Goal: Task Accomplishment & Management: Manage account settings

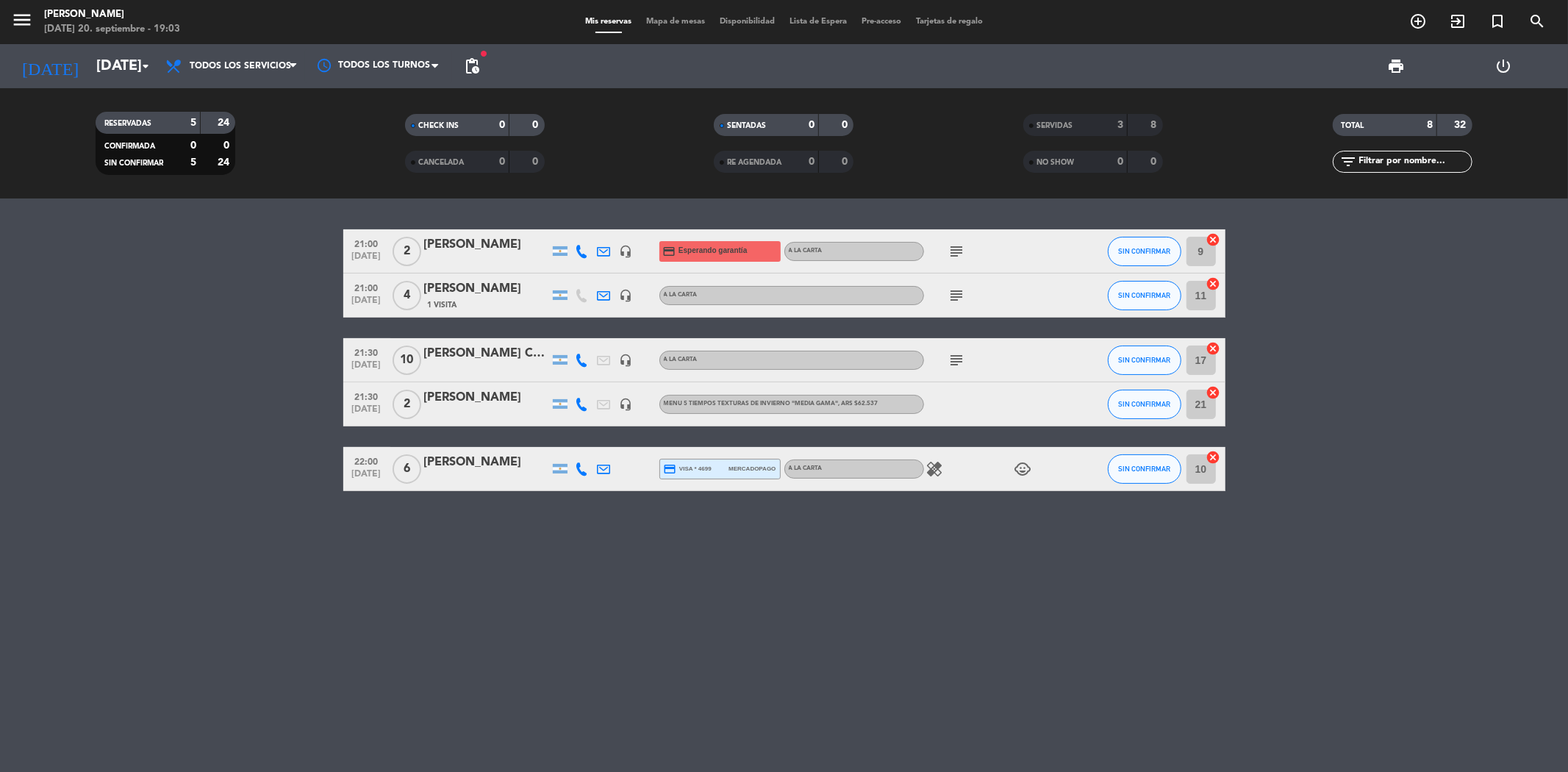
click at [932, 468] on icon "healing" at bounding box center [935, 469] width 17 height 17
click at [922, 563] on div "21:00 [DATE] 2 [PERSON_NAME] headset_mic credit_card Esperando garantía A LA CA…" at bounding box center [784, 485] width 1568 height 574
click at [583, 473] on icon at bounding box center [582, 468] width 13 height 13
click at [430, 628] on div "21:00 [DATE] 2 [PERSON_NAME] headset_mic credit_card Esperando garantía A LA CA…" at bounding box center [784, 485] width 1568 height 574
click at [32, 432] on bookings-row "21:00 [DATE] 2 [PERSON_NAME] headset_mic credit_card Esperando garantía A LA CA…" at bounding box center [784, 360] width 1568 height 261
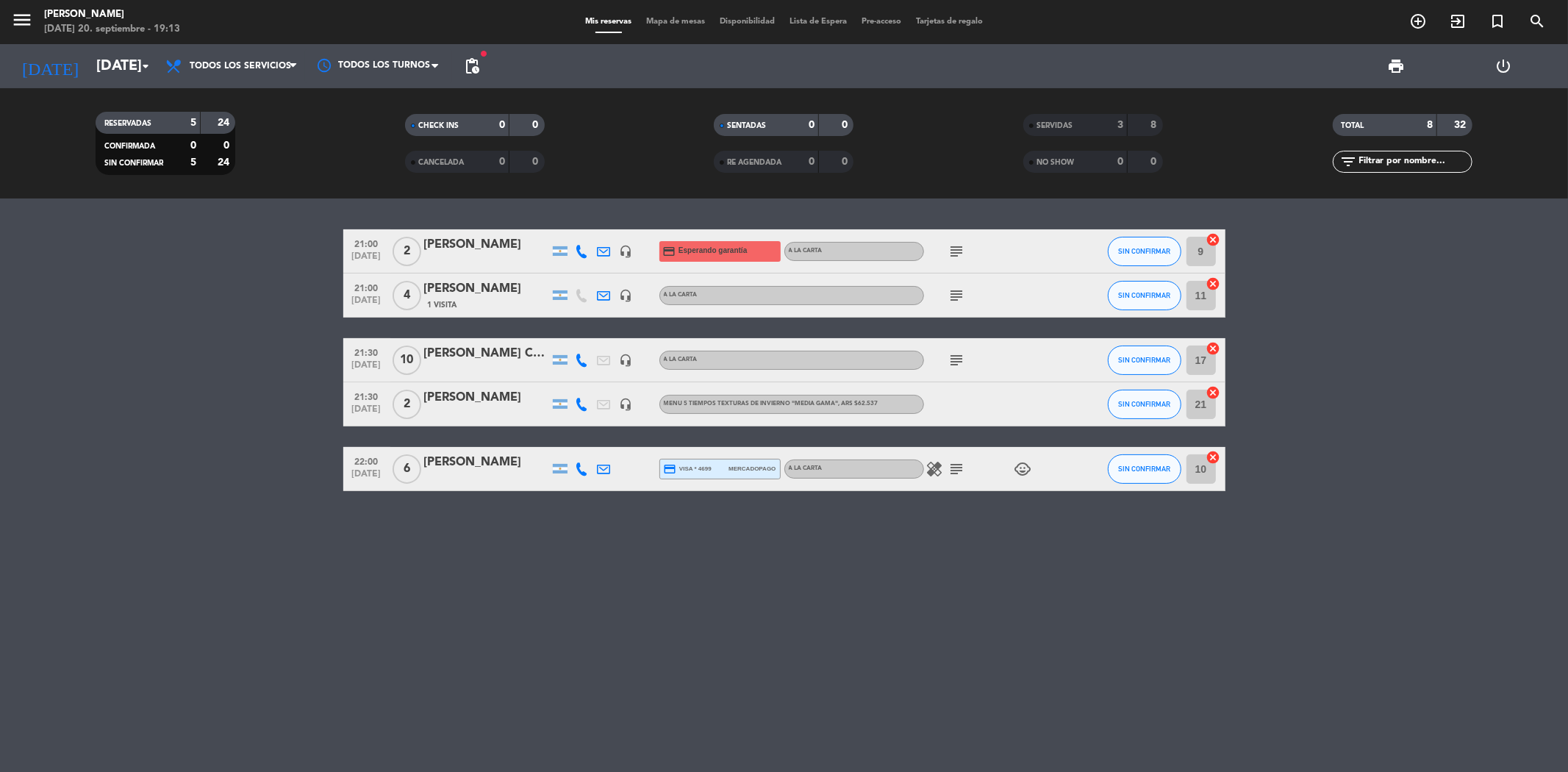
click at [551, 578] on div "21:00 [DATE] 2 [PERSON_NAME] headset_mic credit_card Esperando garantía A LA CA…" at bounding box center [784, 485] width 1568 height 574
click at [144, 61] on icon "arrow_drop_down" at bounding box center [145, 66] width 17 height 17
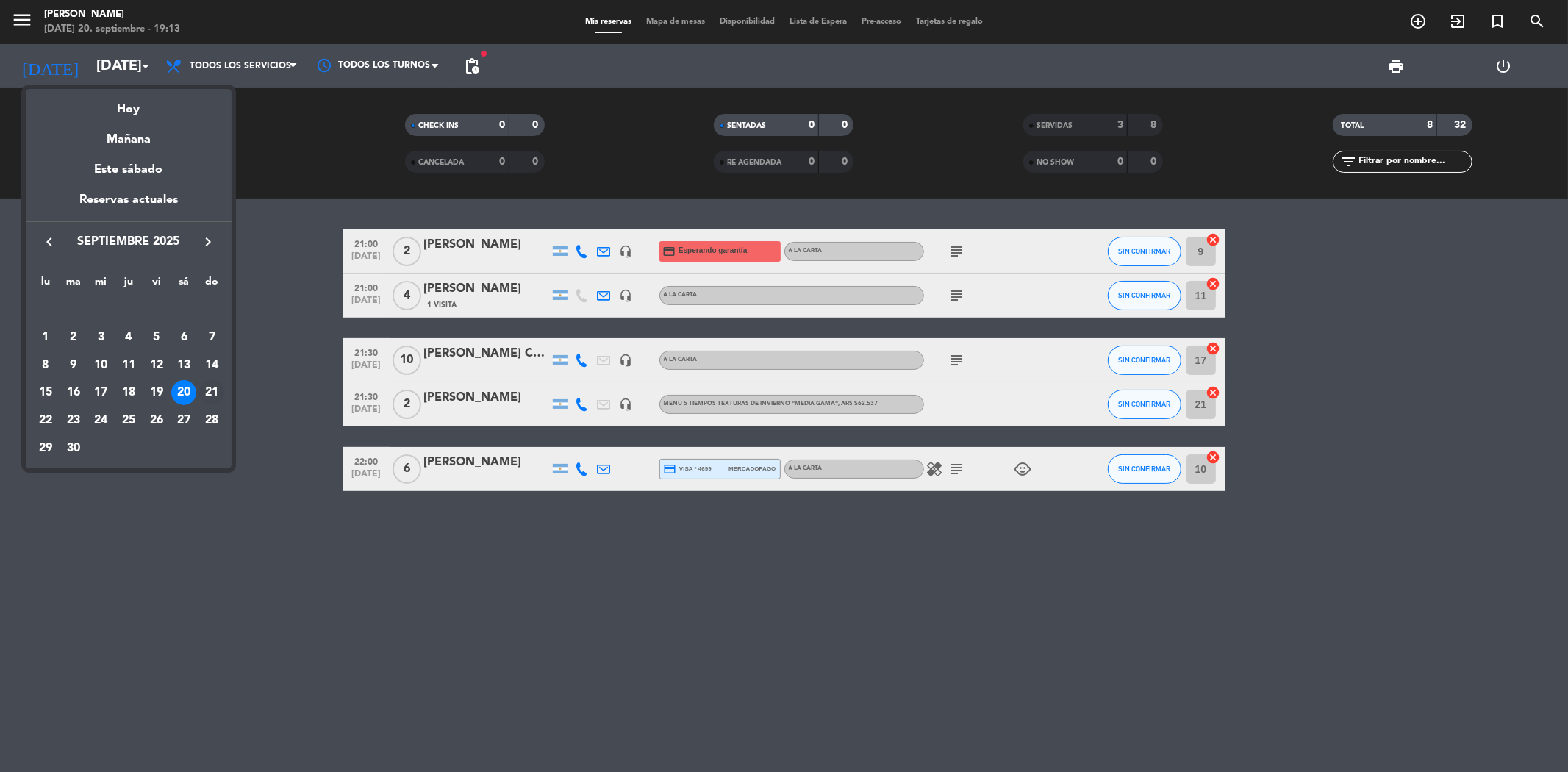
click at [209, 398] on div "21" at bounding box center [211, 392] width 25 height 25
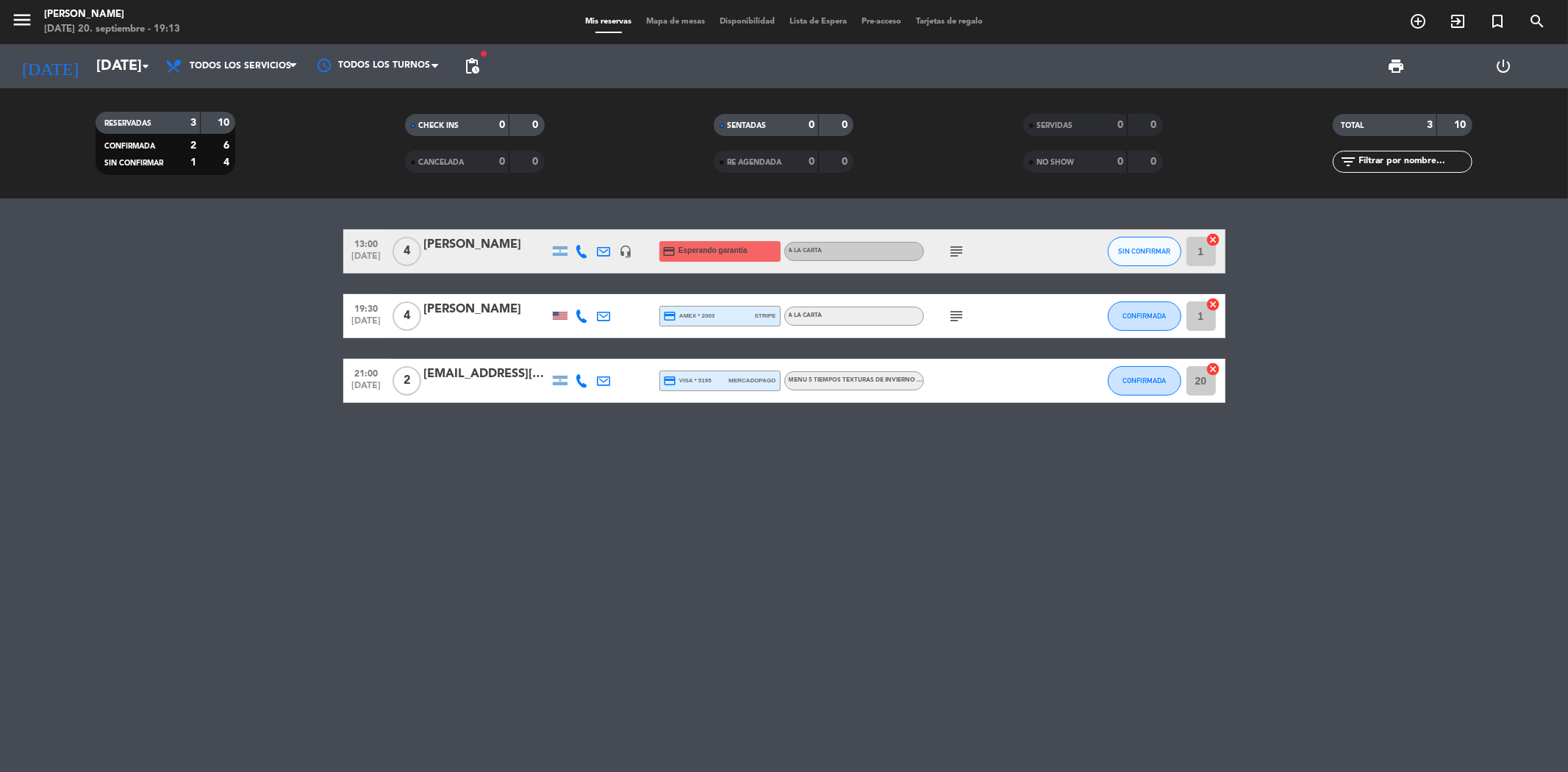
click at [953, 316] on icon "subject" at bounding box center [957, 316] width 17 height 17
click at [856, 486] on div "13:00 [DATE] 4 [PERSON_NAME] headset_mic credit_card Esperando garantía A LA CA…" at bounding box center [784, 485] width 1568 height 574
click at [843, 383] on span "MENU 5 TIEMPOS TEXTURAS DE INVIERNO "MARIDAJE ALTA GAMA"" at bounding box center [890, 380] width 202 height 6
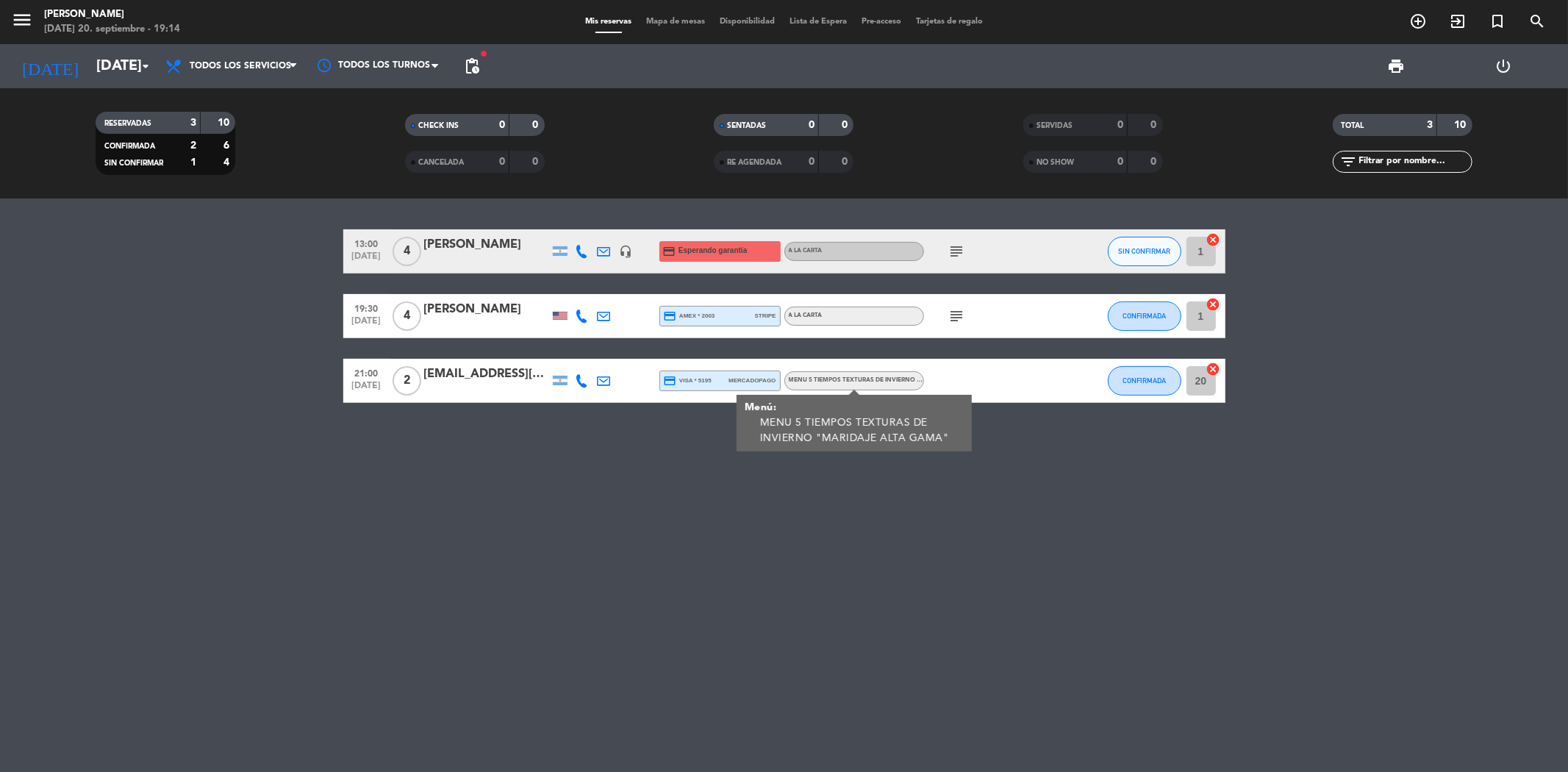
click at [772, 481] on div "13:00 [DATE] 4 [PERSON_NAME] headset_mic credit_card Esperando garantía A LA CA…" at bounding box center [784, 485] width 1568 height 574
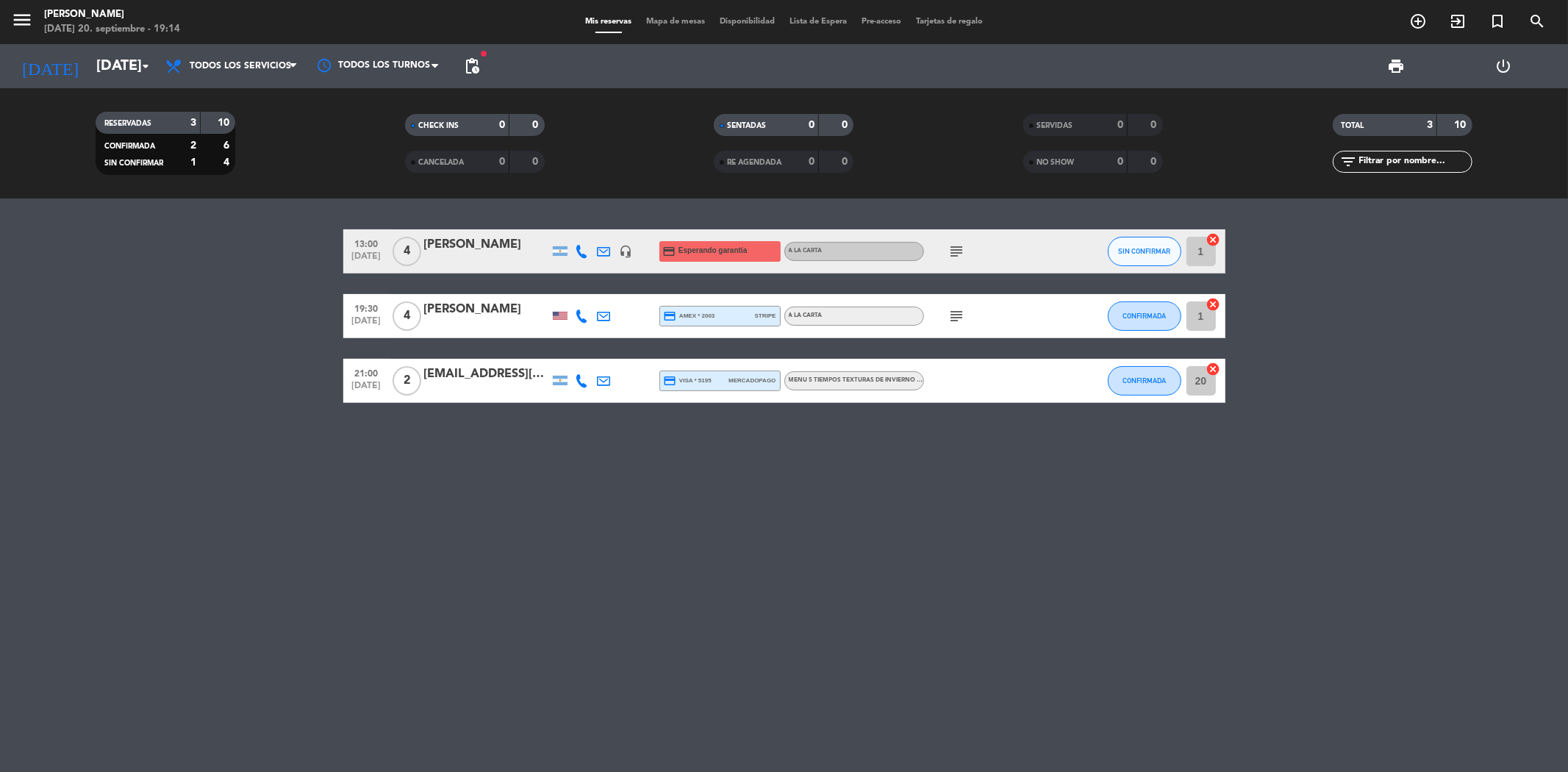
click at [952, 251] on icon "subject" at bounding box center [957, 251] width 17 height 17
click at [826, 471] on div "13:00 [DATE] 4 [PERSON_NAME] headset_mic credit_card Esperando garantía A LA CA…" at bounding box center [784, 485] width 1568 height 574
click at [155, 62] on input "[DATE]" at bounding box center [183, 66] width 187 height 32
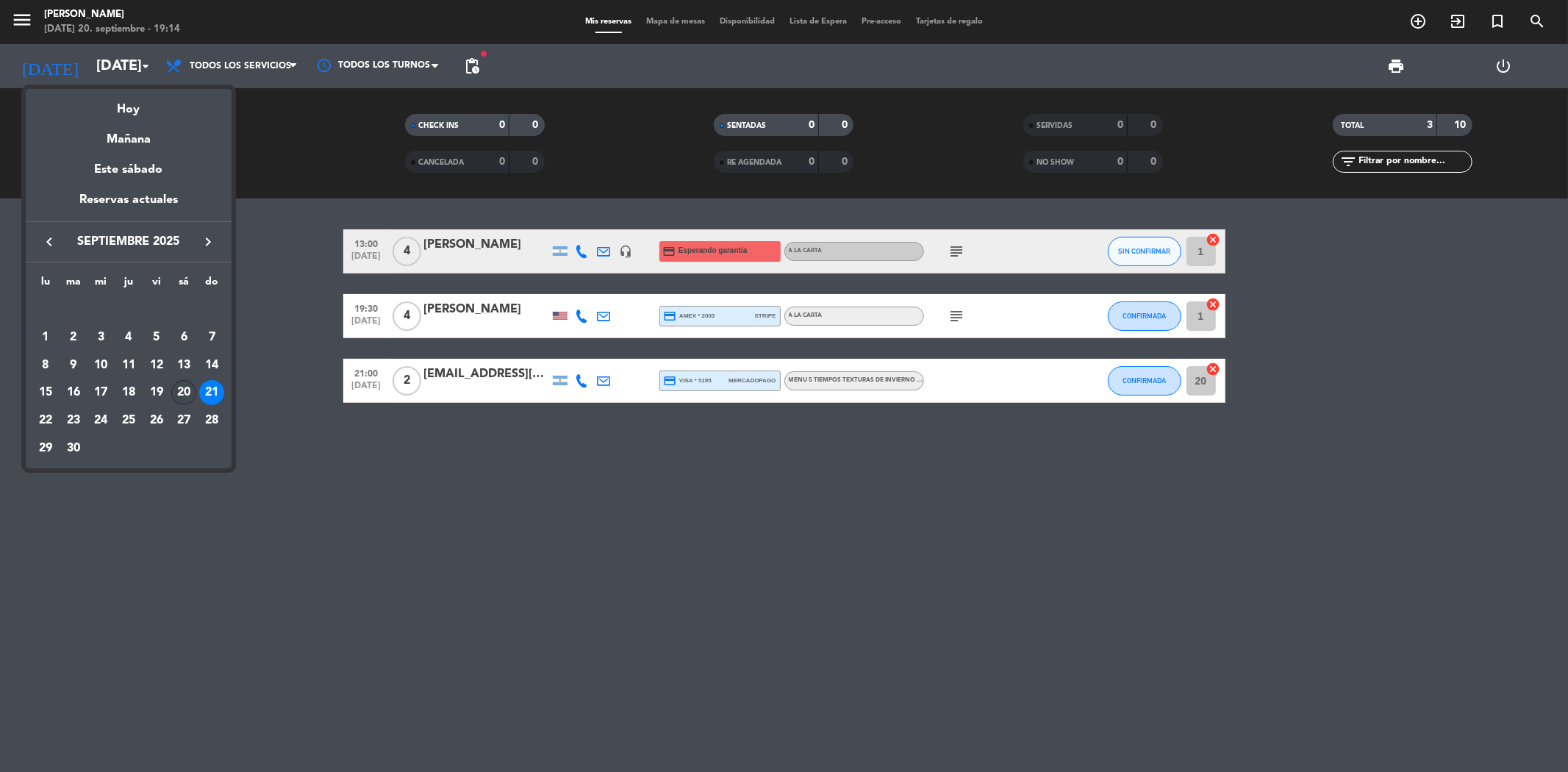
click at [187, 393] on div "20" at bounding box center [183, 392] width 25 height 25
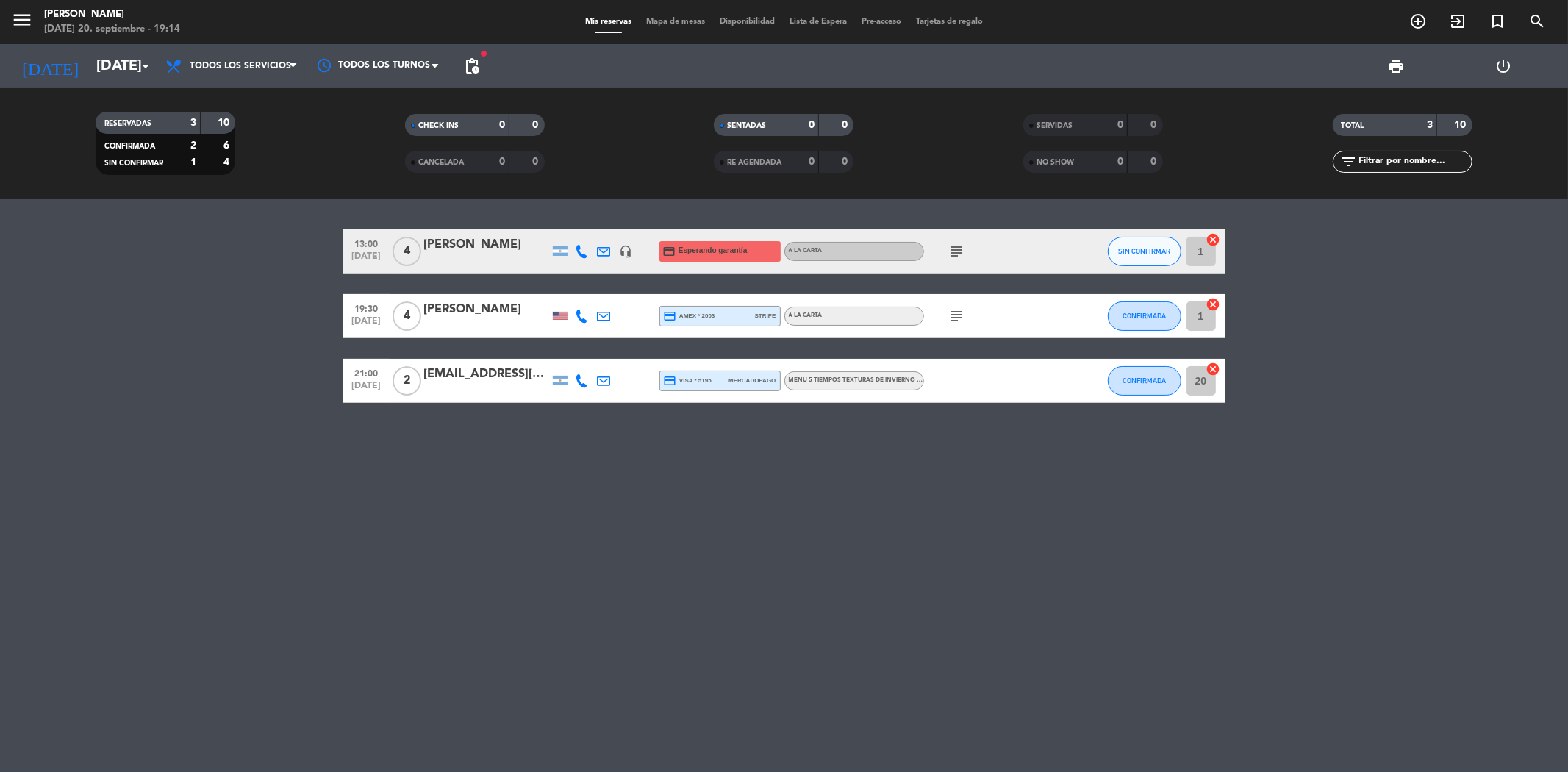
type input "[DATE]"
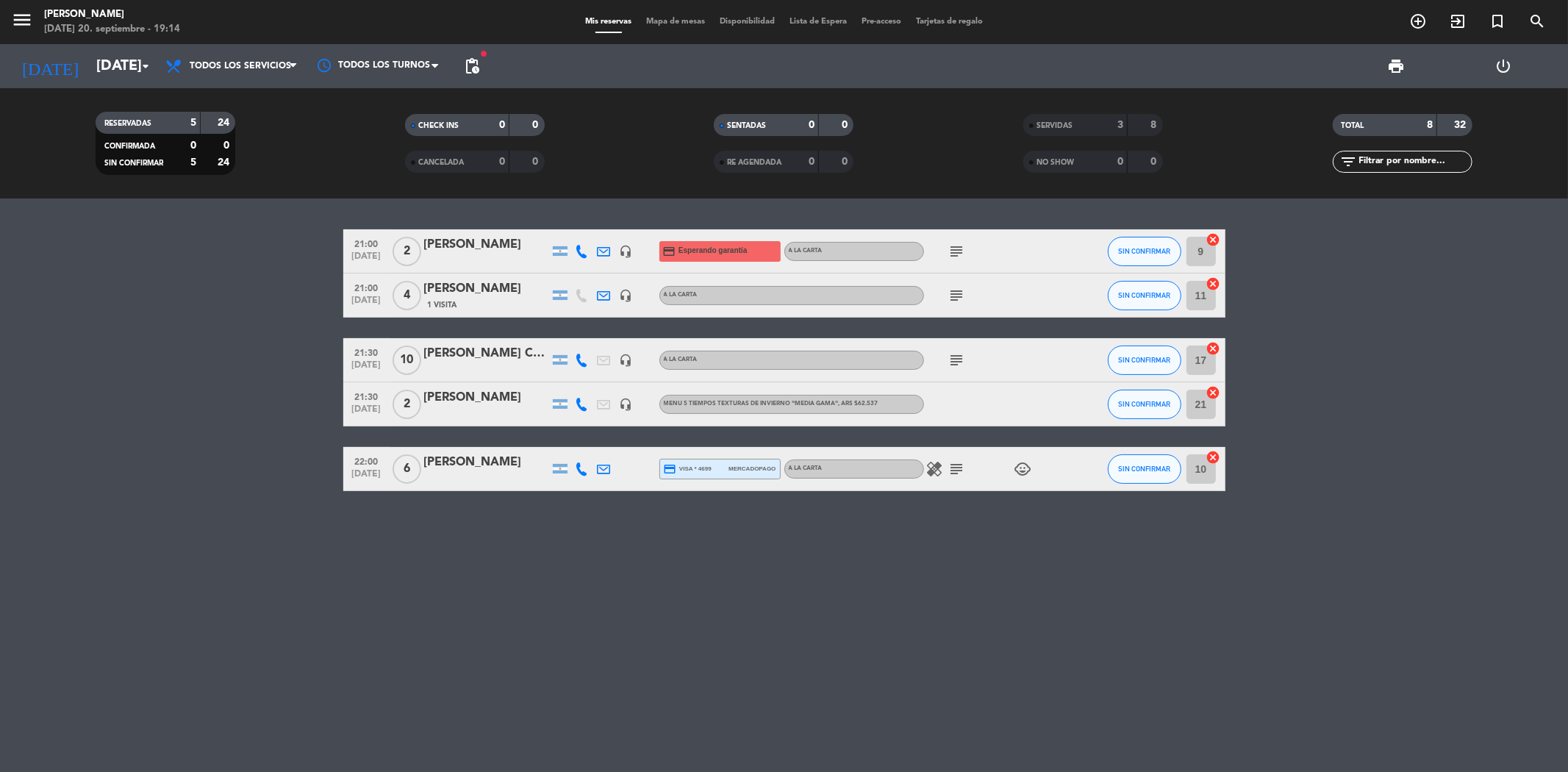
click at [1089, 653] on div "21:00 [DATE] 2 [PERSON_NAME] headset_mic credit_card Esperando garantía A LA CA…" at bounding box center [784, 485] width 1568 height 574
click at [471, 67] on span "pending_actions" at bounding box center [472, 66] width 17 height 17
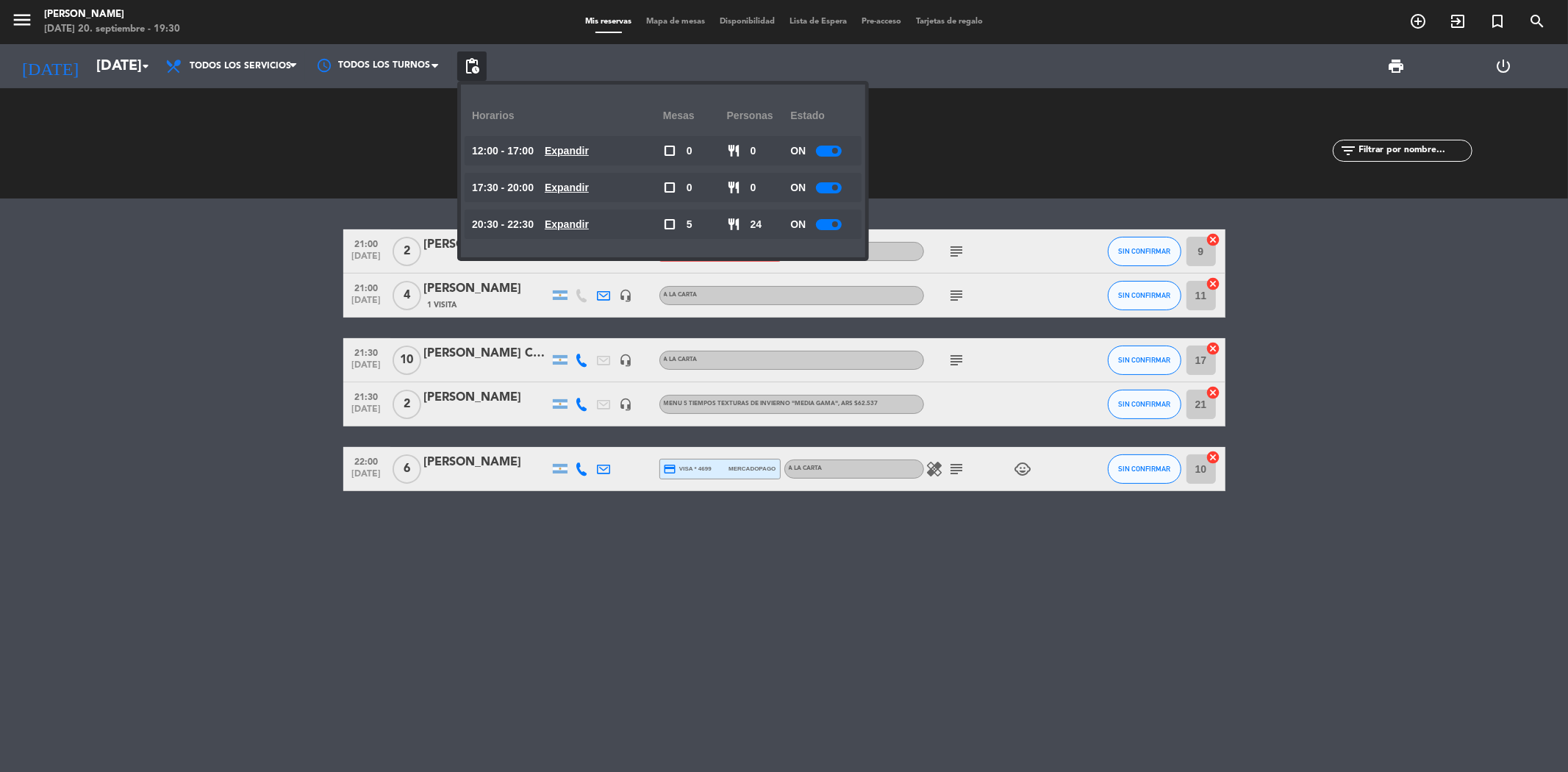
click at [578, 230] on u "Expandir" at bounding box center [567, 224] width 44 height 12
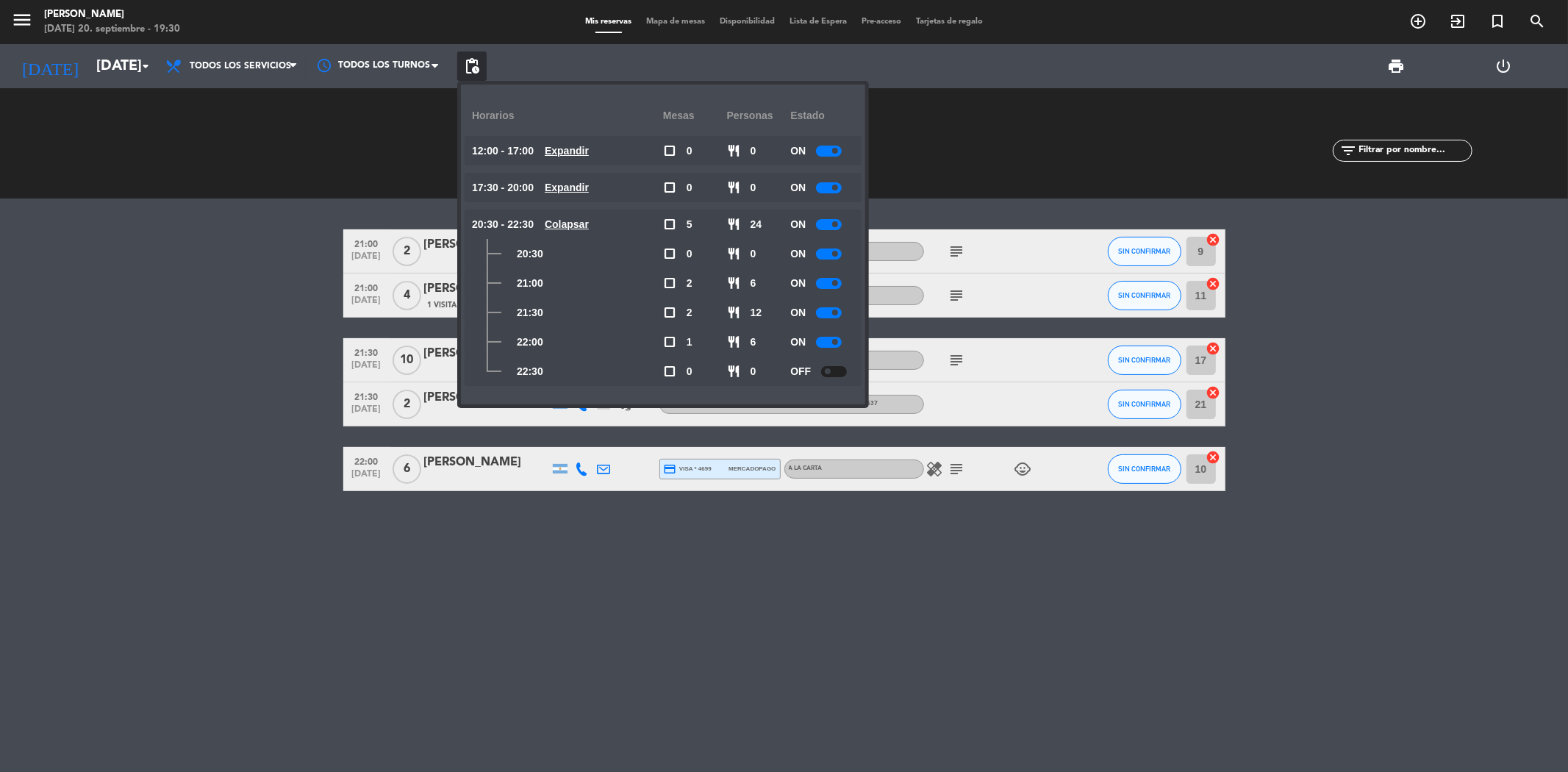
click at [821, 281] on div at bounding box center [829, 283] width 26 height 11
click at [819, 314] on div at bounding box center [829, 312] width 26 height 11
click at [826, 344] on div at bounding box center [829, 342] width 26 height 11
click at [675, 554] on div "21:00 [DATE] 2 [PERSON_NAME] headset_mic credit_card Esperando garantía A LA CA…" at bounding box center [784, 485] width 1568 height 574
